Goal: Transaction & Acquisition: Purchase product/service

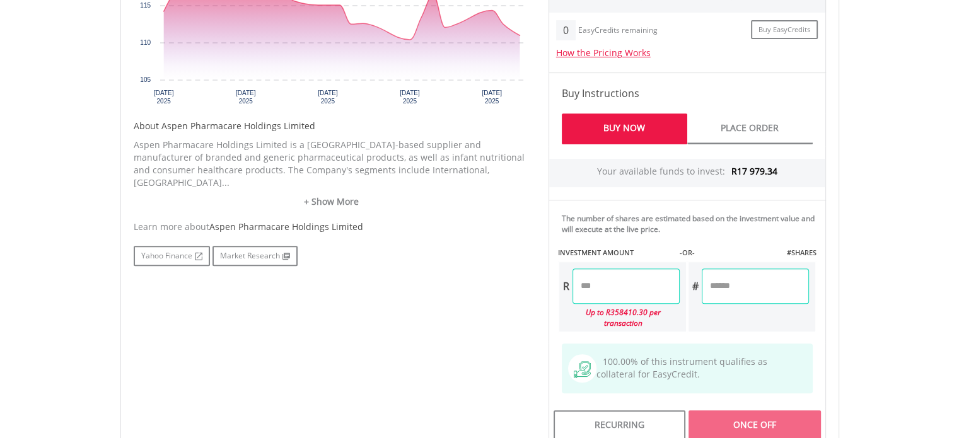
scroll to position [566, 0]
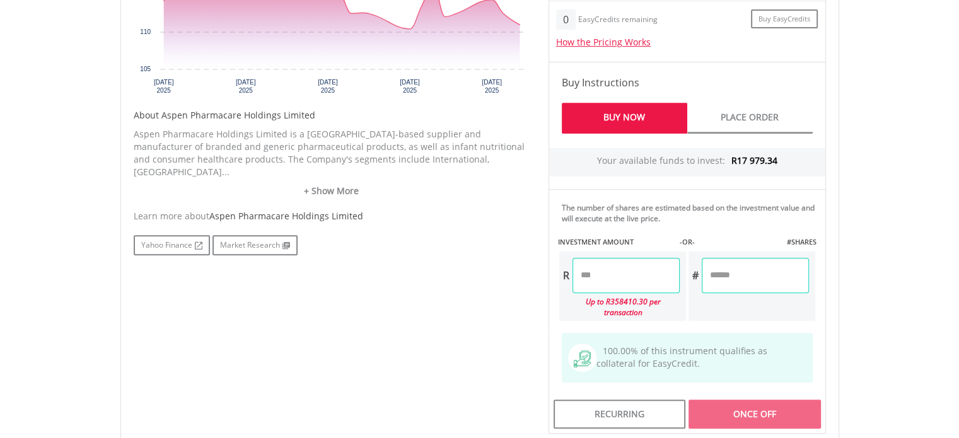
click at [589, 271] on input "number" at bounding box center [625, 275] width 107 height 35
click at [740, 391] on div "Last Updated Price: 15-min. Delay* Price Update Cost: 2 Credits Request A Price…" at bounding box center [687, 152] width 296 height 562
type input "*******"
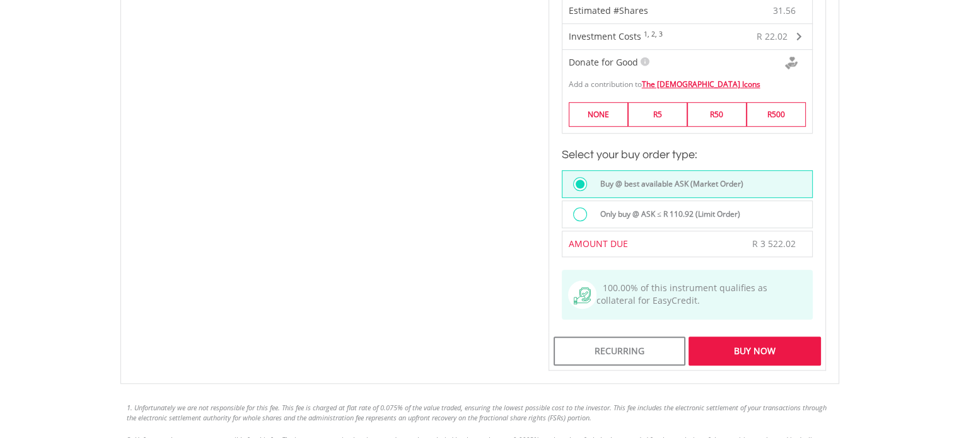
scroll to position [942, 0]
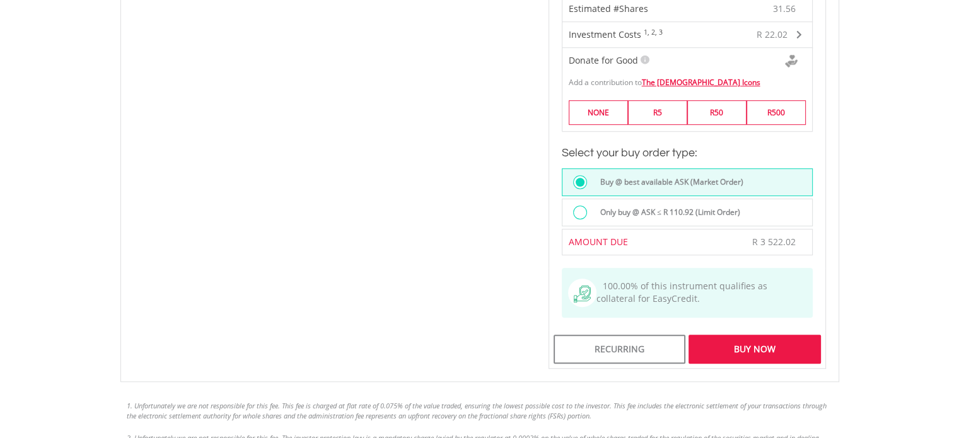
click at [605, 205] on label "Only buy @ ASK ≤ R 110.92 (Limit Order)" at bounding box center [667, 212] width 148 height 14
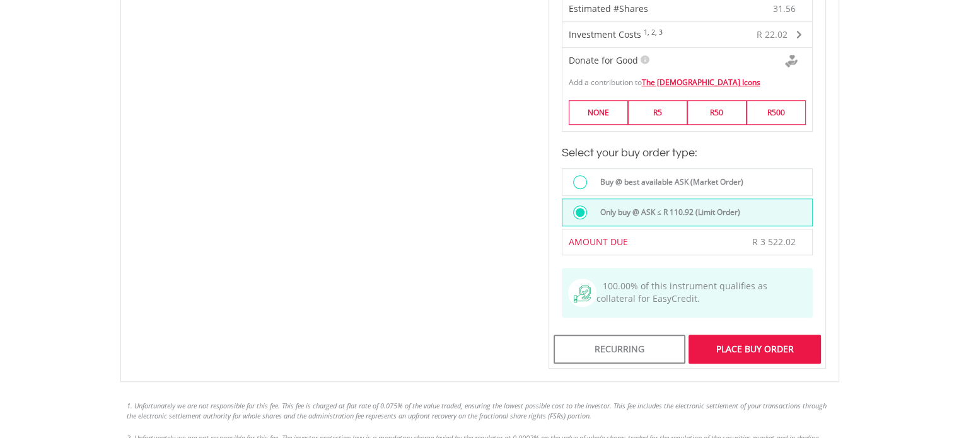
click at [751, 335] on div "Place Buy Order" at bounding box center [754, 349] width 132 height 29
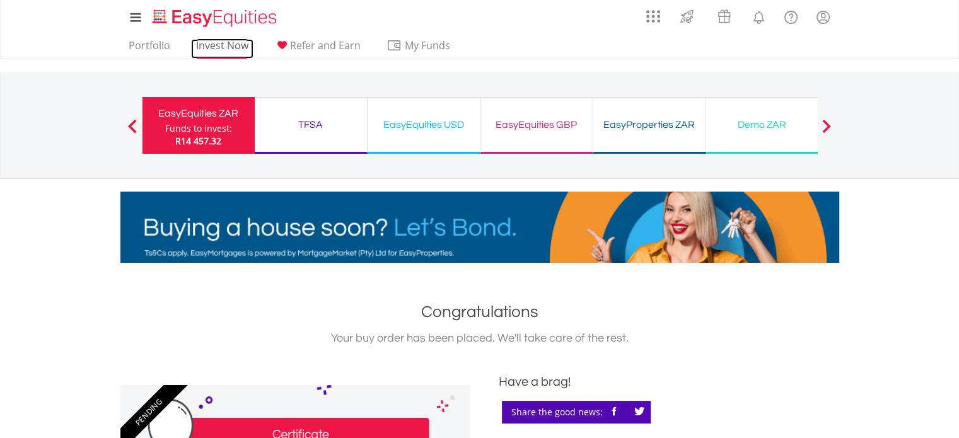
click at [215, 55] on link "Invest Now" at bounding box center [222, 49] width 62 height 20
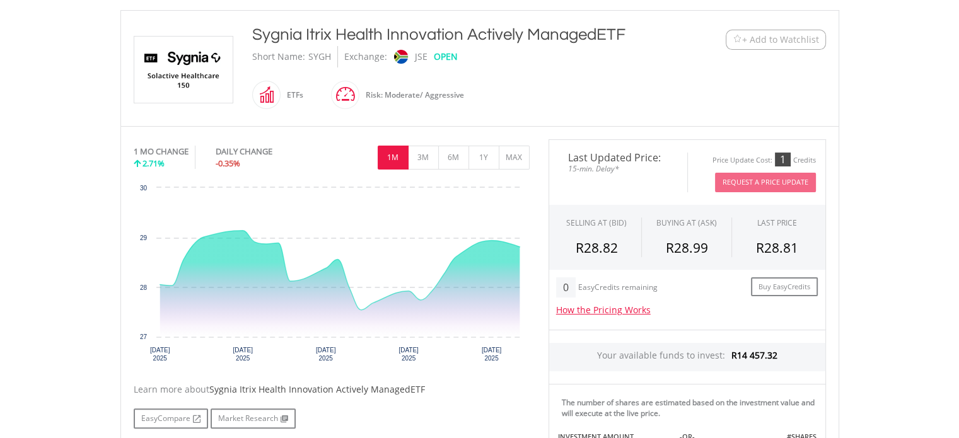
scroll to position [269, 0]
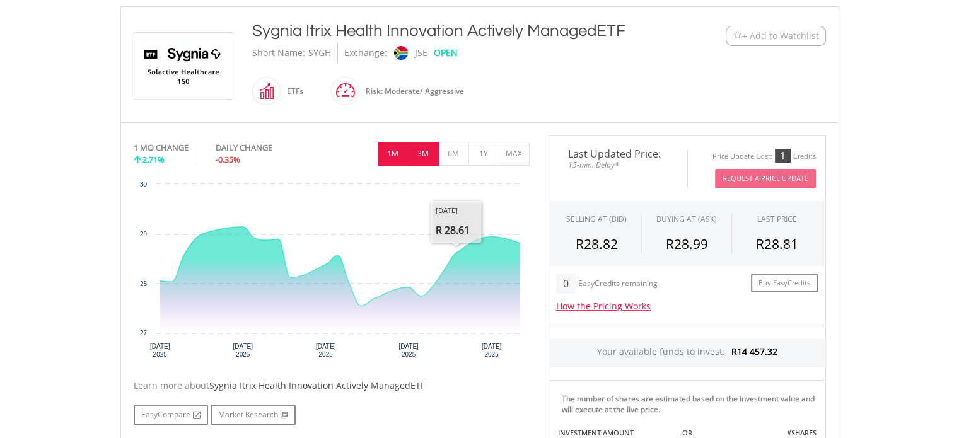
click at [425, 154] on button "3M" at bounding box center [423, 154] width 31 height 24
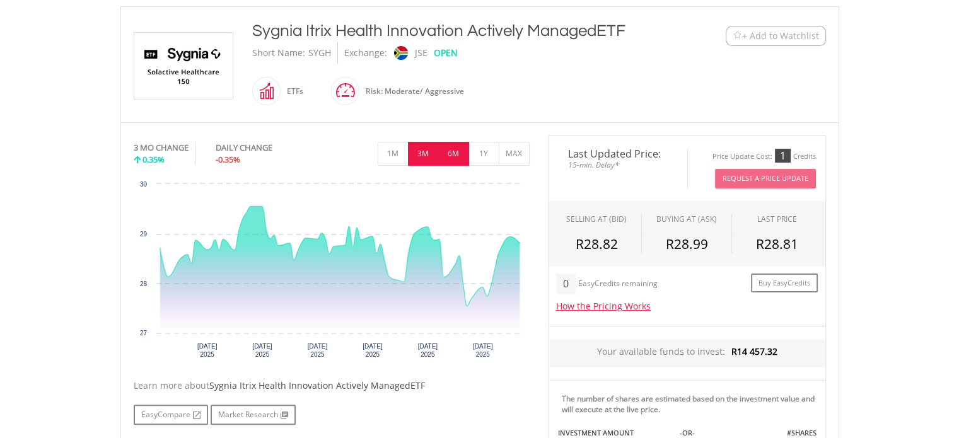
click at [460, 153] on button "6M" at bounding box center [453, 154] width 31 height 24
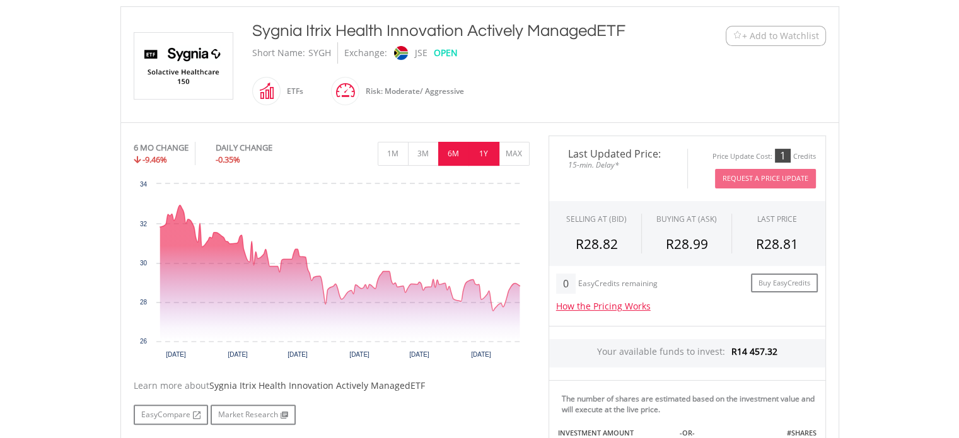
click at [486, 149] on button "1Y" at bounding box center [483, 154] width 31 height 24
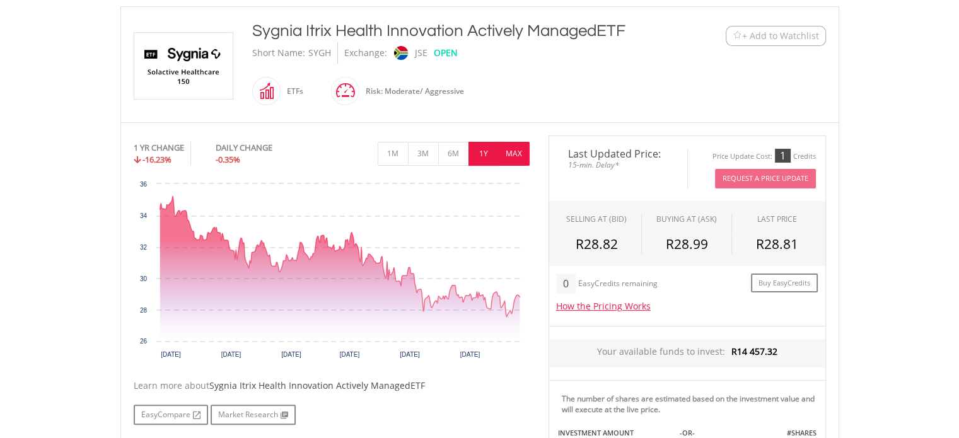
click at [516, 146] on button "MAX" at bounding box center [514, 154] width 31 height 24
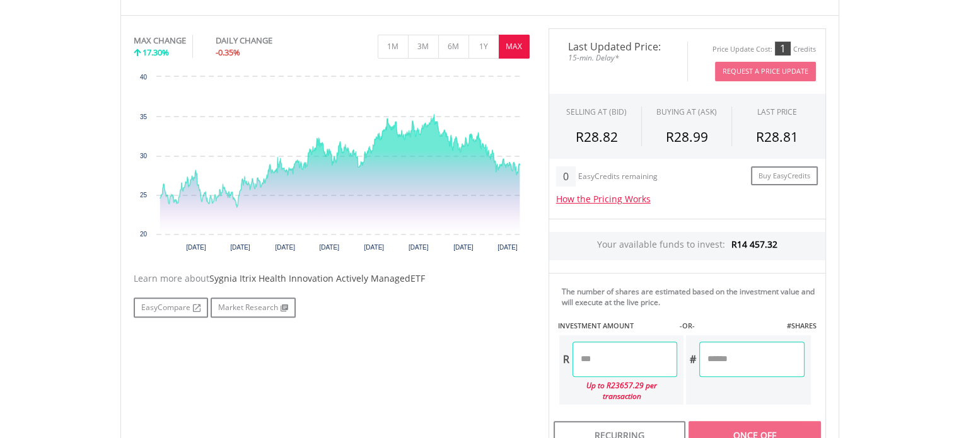
scroll to position [383, 0]
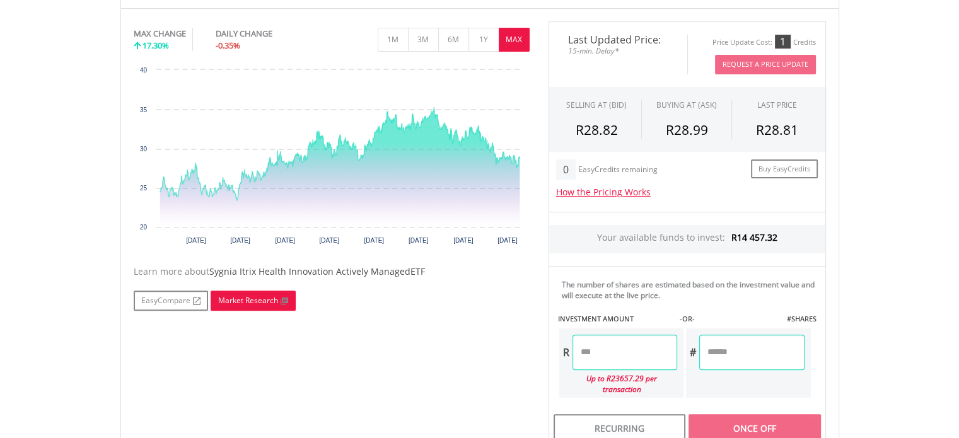
click at [248, 300] on link "Market Research" at bounding box center [253, 301] width 85 height 20
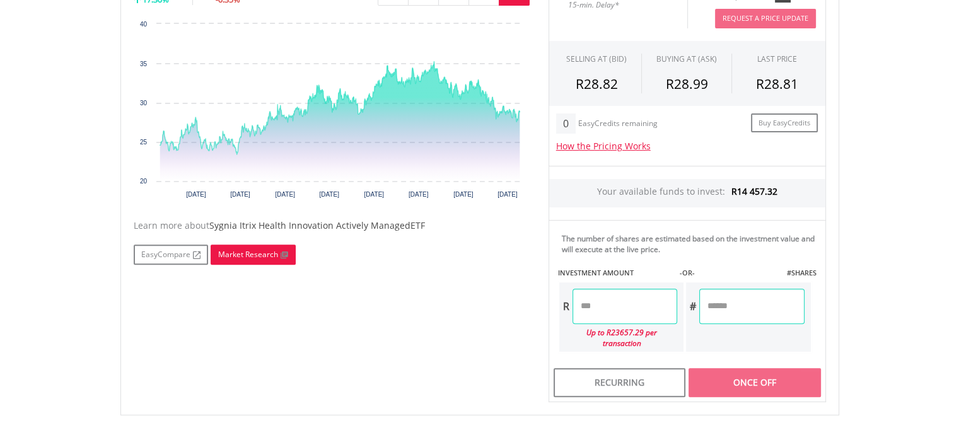
scroll to position [429, 0]
click at [598, 311] on input "number" at bounding box center [624, 306] width 105 height 35
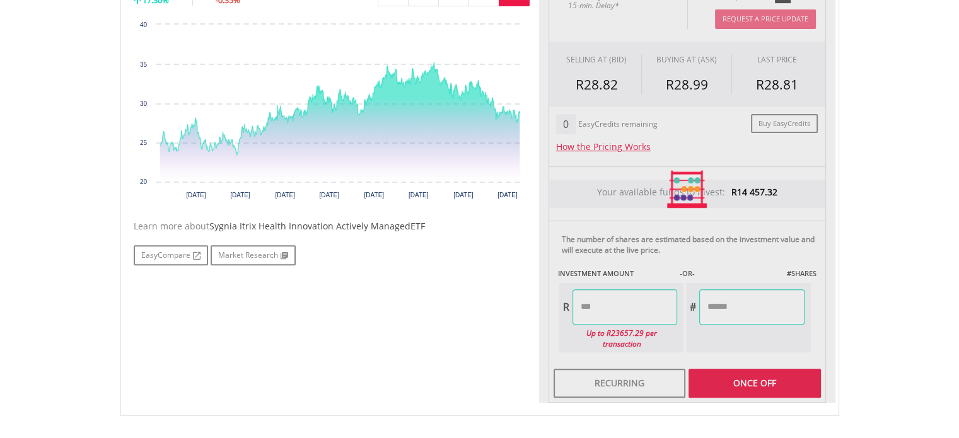
click at [755, 365] on div "Last Updated Price: 15-min. Delay* Price Update Cost: 1 Credits Request A Price…" at bounding box center [687, 189] width 296 height 427
type input "*******"
type input "********"
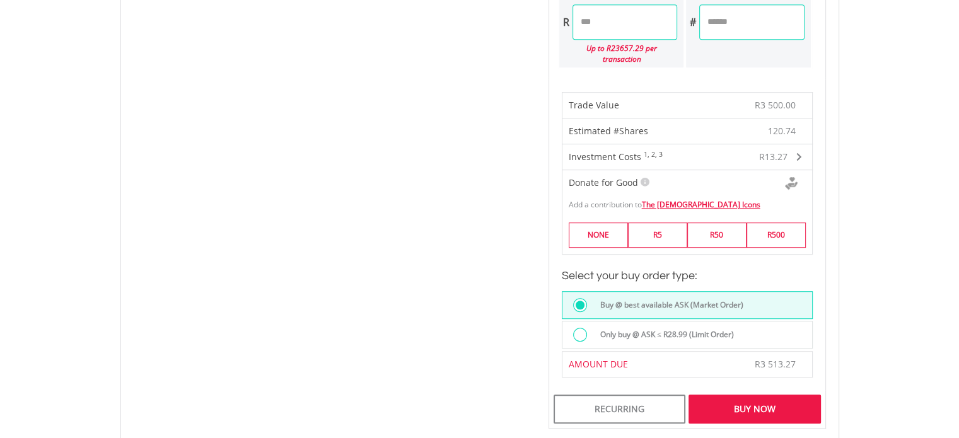
scroll to position [726, 0]
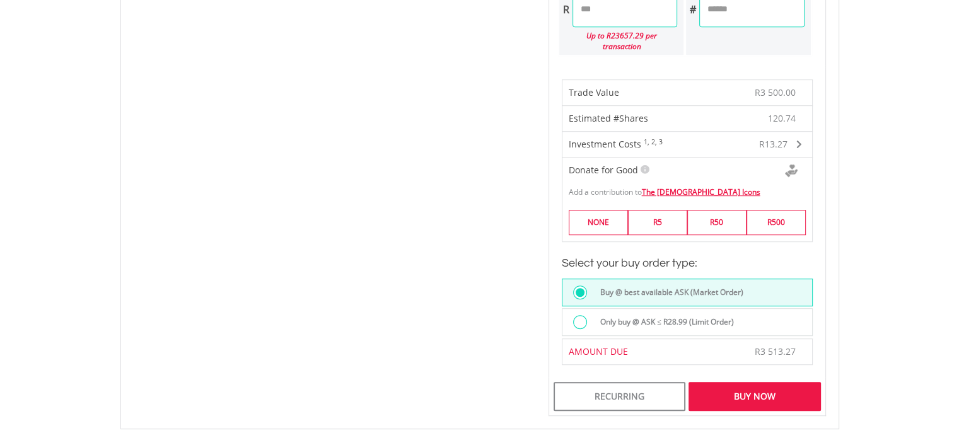
click at [722, 385] on div "Buy Now" at bounding box center [754, 396] width 132 height 29
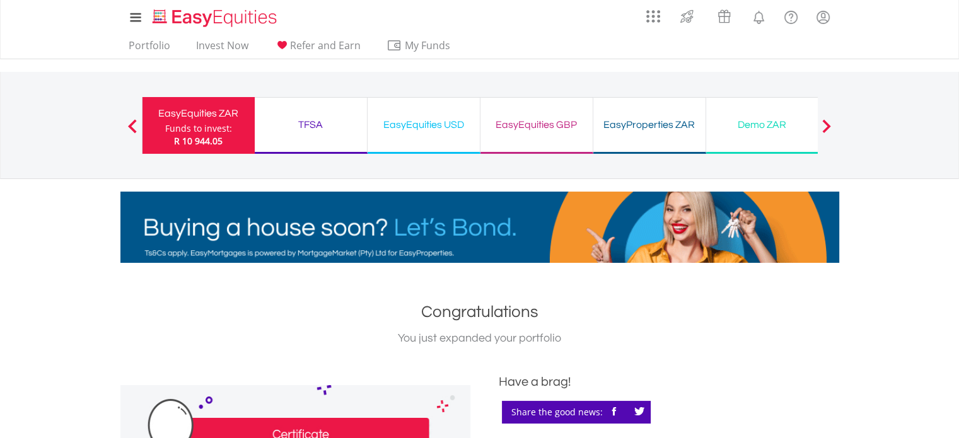
click at [214, 125] on div "Funds to invest:" at bounding box center [198, 128] width 67 height 13
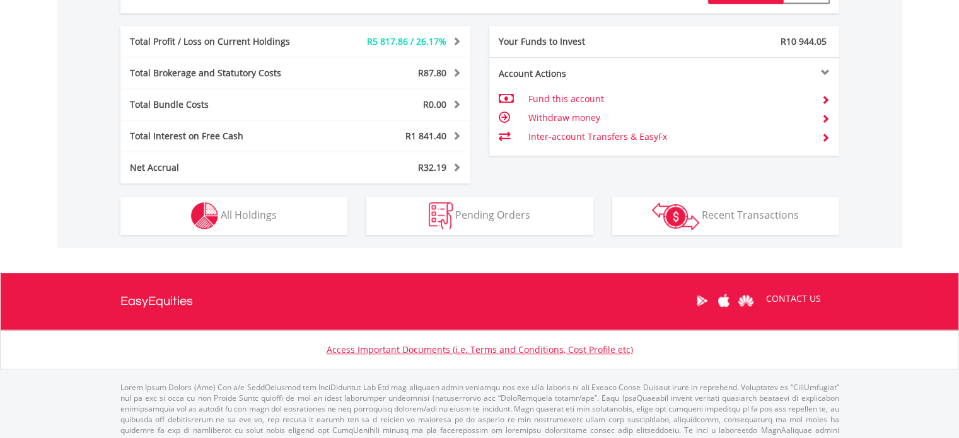
scroll to position [702, 0]
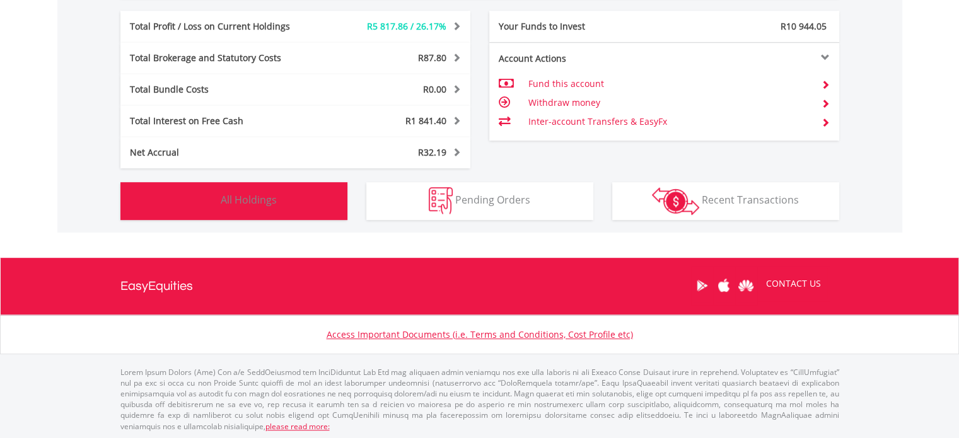
click at [273, 204] on span "All Holdings" at bounding box center [249, 200] width 56 height 14
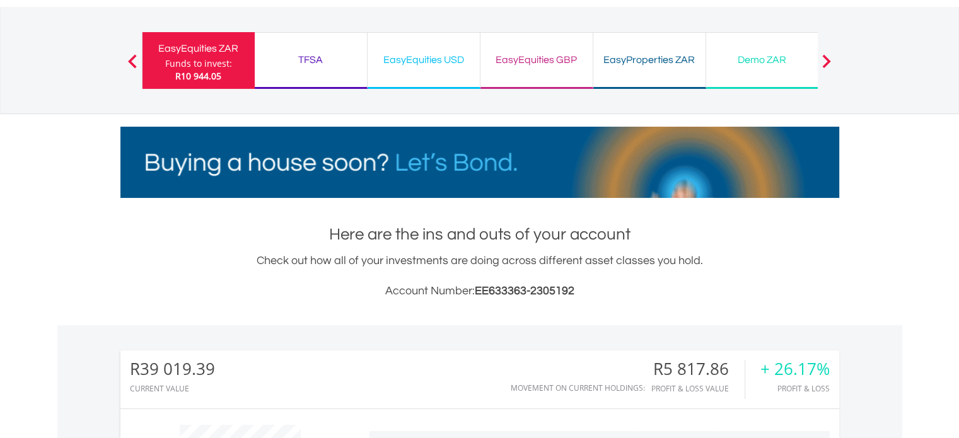
scroll to position [67, 0]
